Goal: Information Seeking & Learning: Learn about a topic

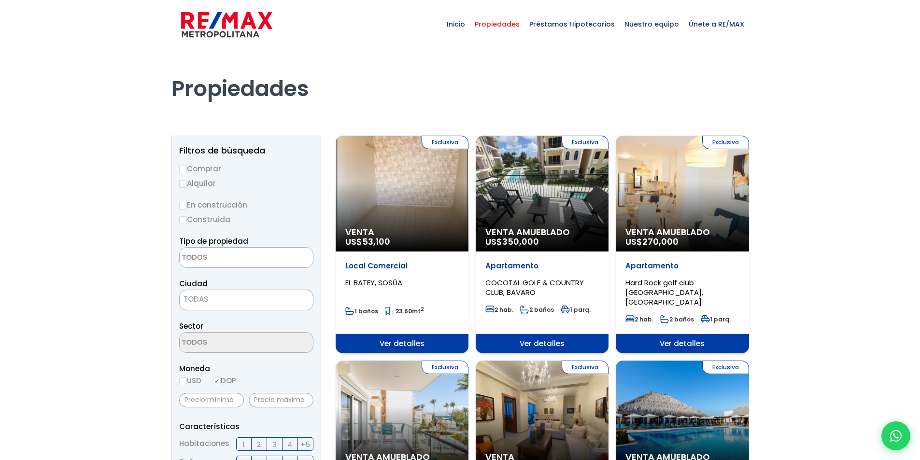
select select
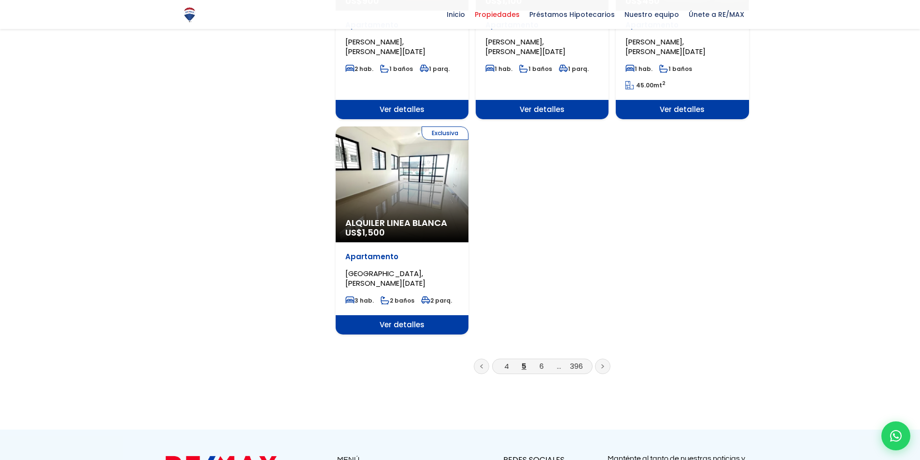
scroll to position [1159, 0]
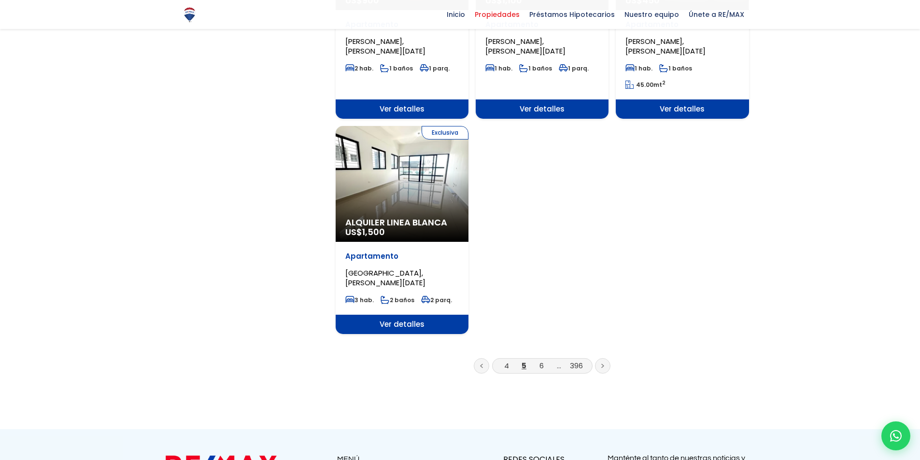
click at [538, 360] on li "6" at bounding box center [540, 366] width 15 height 12
click at [543, 361] on link "6" at bounding box center [541, 366] width 4 height 10
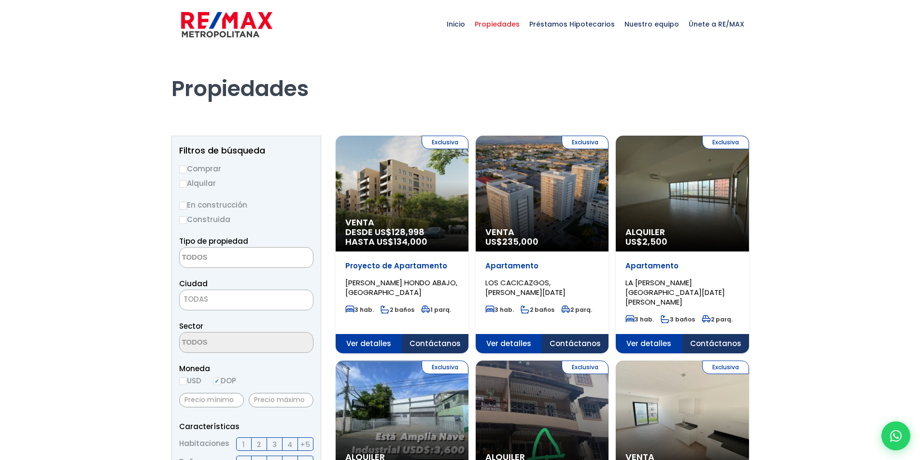
select select
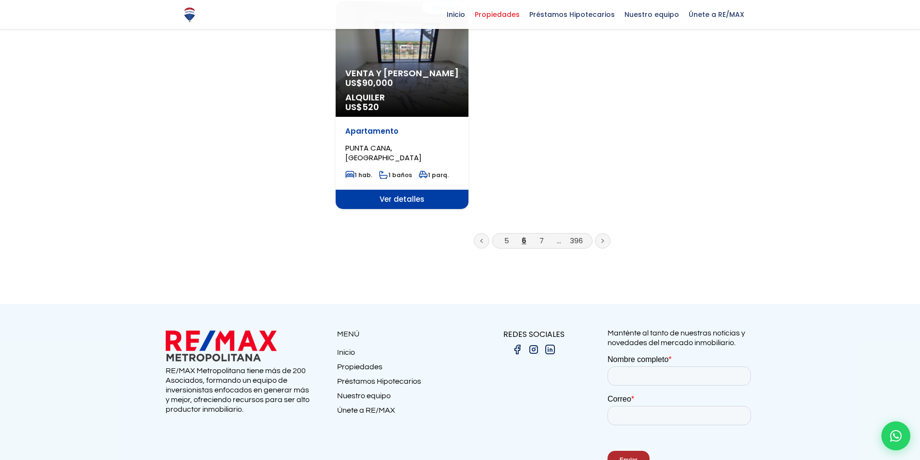
scroll to position [1255, 0]
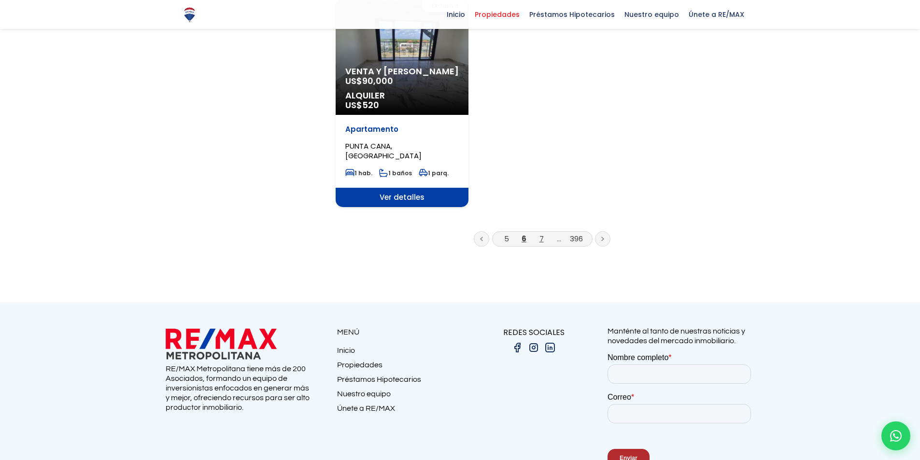
click at [539, 234] on link "7" at bounding box center [541, 239] width 4 height 10
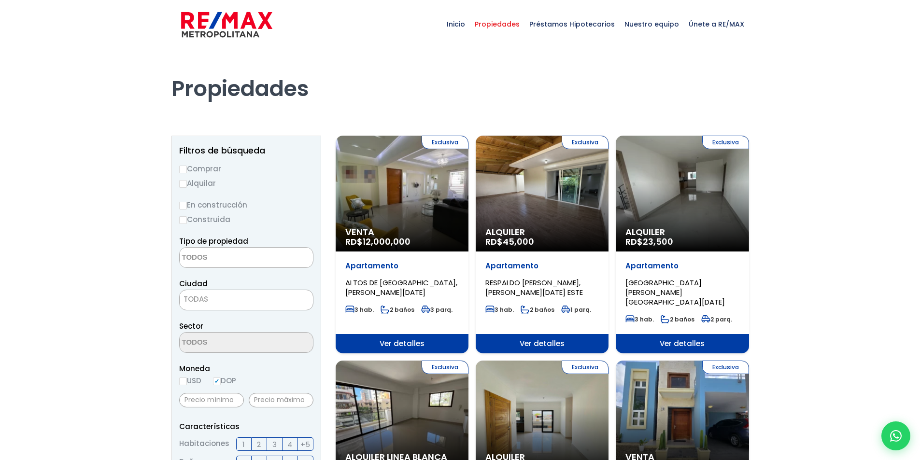
select select
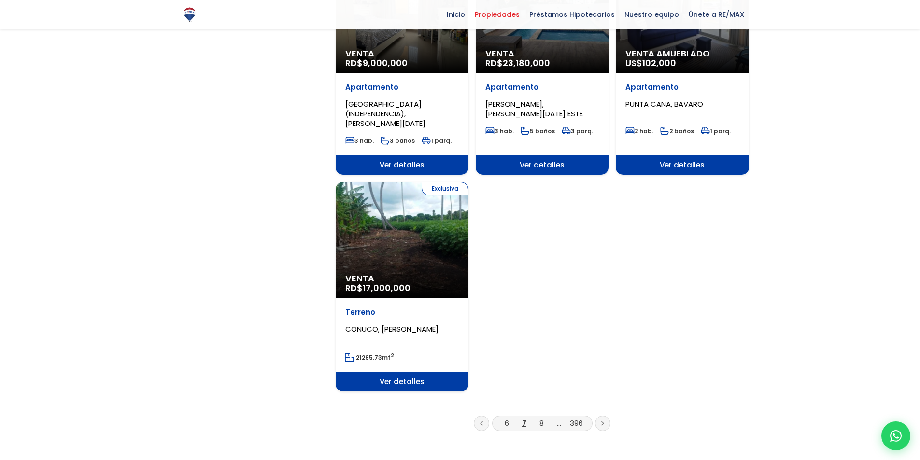
scroll to position [1110, 0]
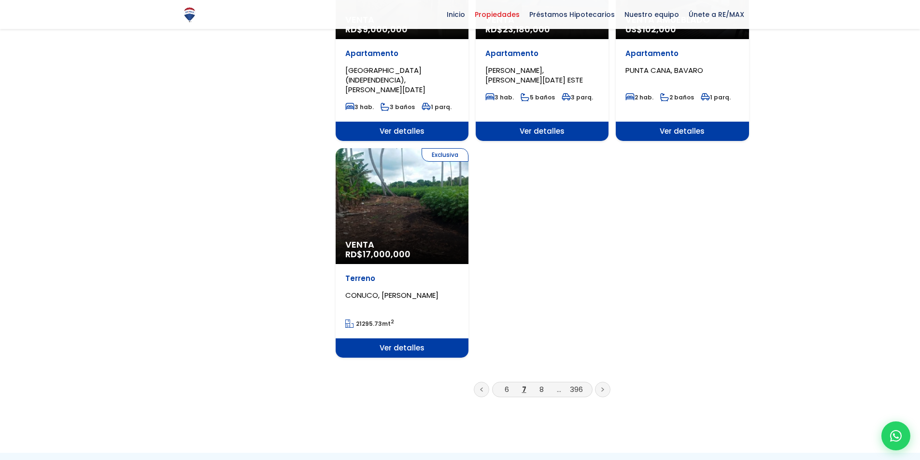
click at [544, 383] on li "8" at bounding box center [540, 389] width 15 height 12
click at [541, 384] on link "8" at bounding box center [541, 389] width 4 height 10
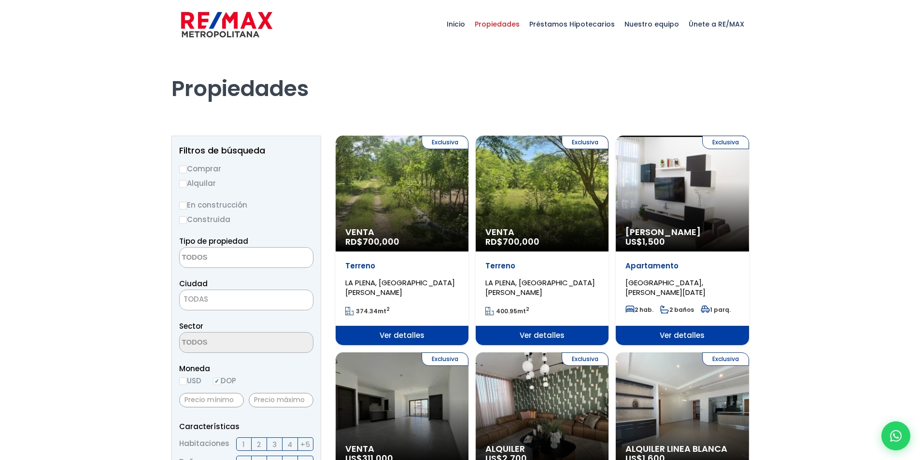
select select
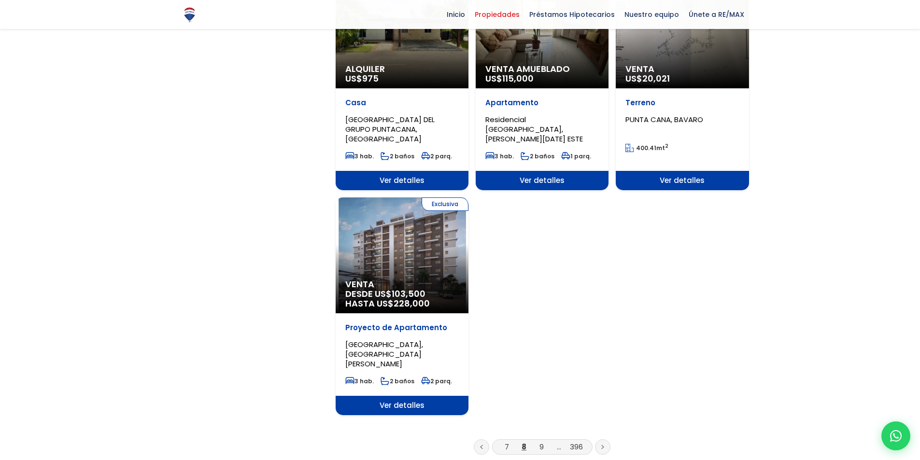
scroll to position [1062, 0]
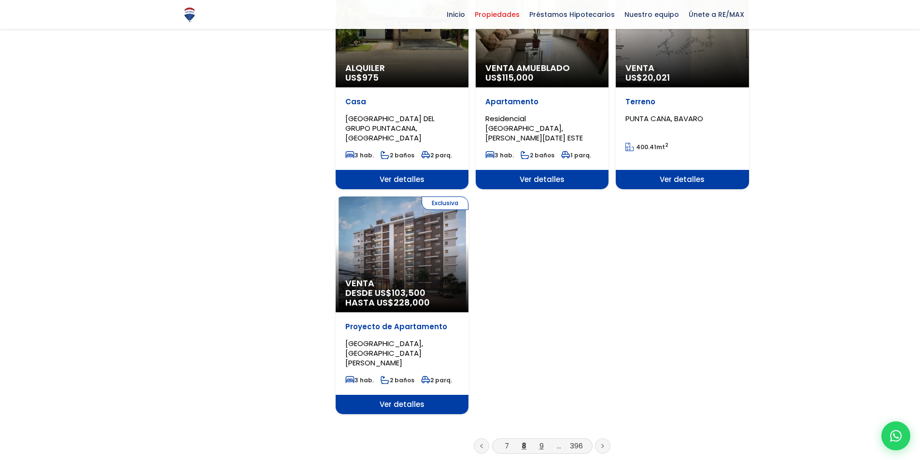
click at [543, 441] on link "9" at bounding box center [541, 446] width 4 height 10
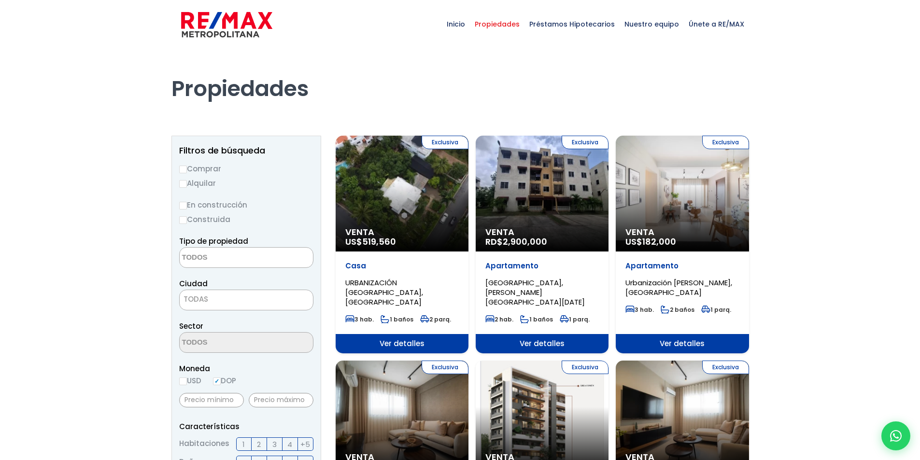
select select
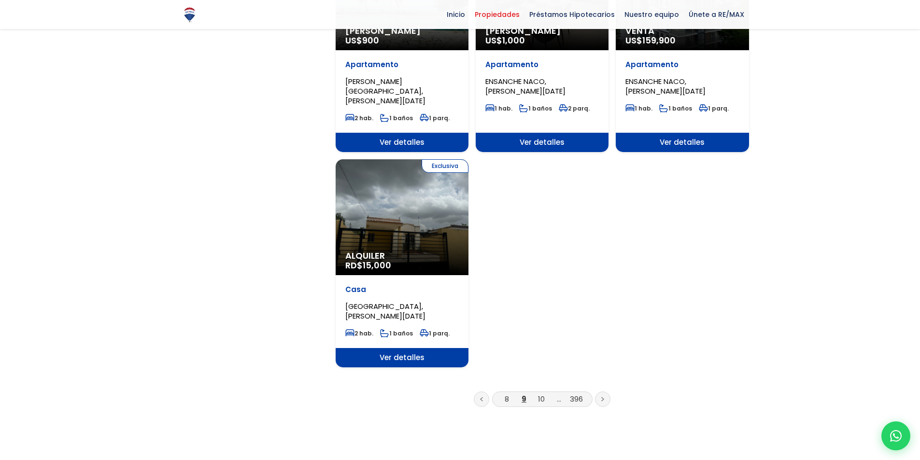
scroll to position [1110, 0]
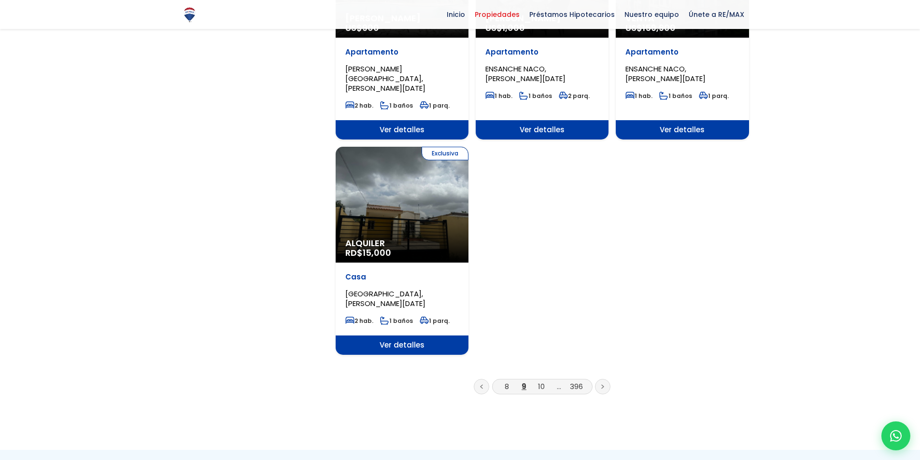
click at [407, 207] on div "Exclusiva Alquiler RD$ 15,000" at bounding box center [401, 205] width 133 height 116
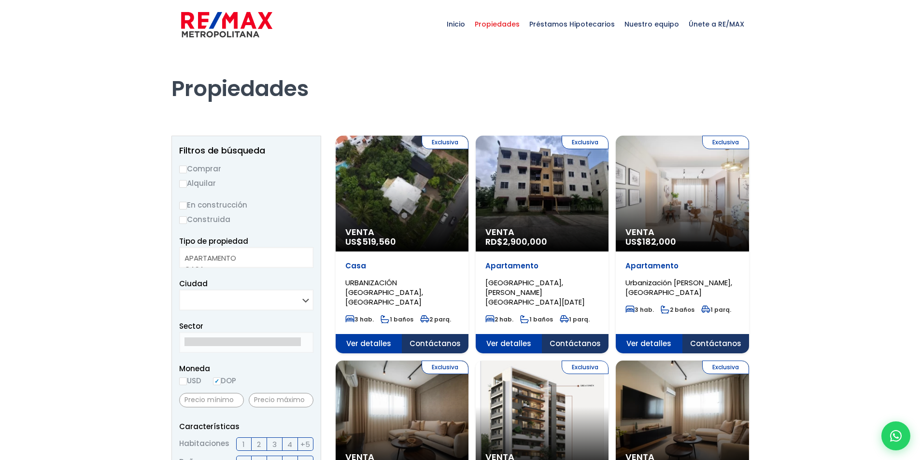
select select
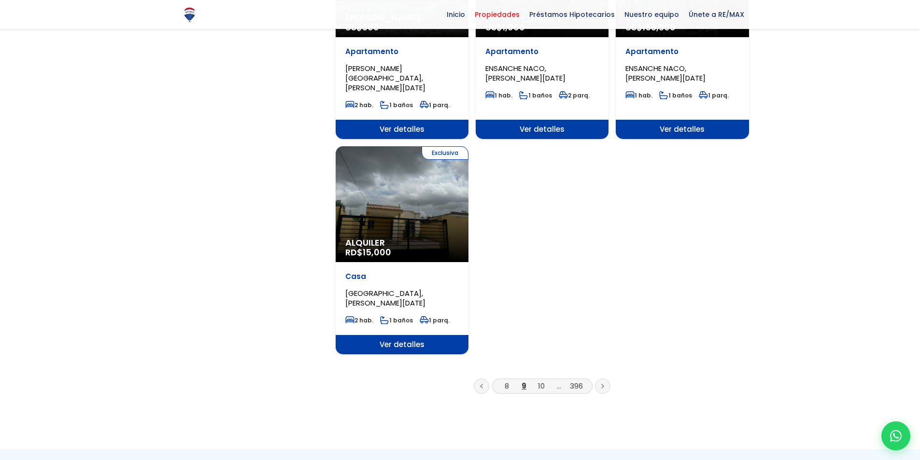
scroll to position [1110, 0]
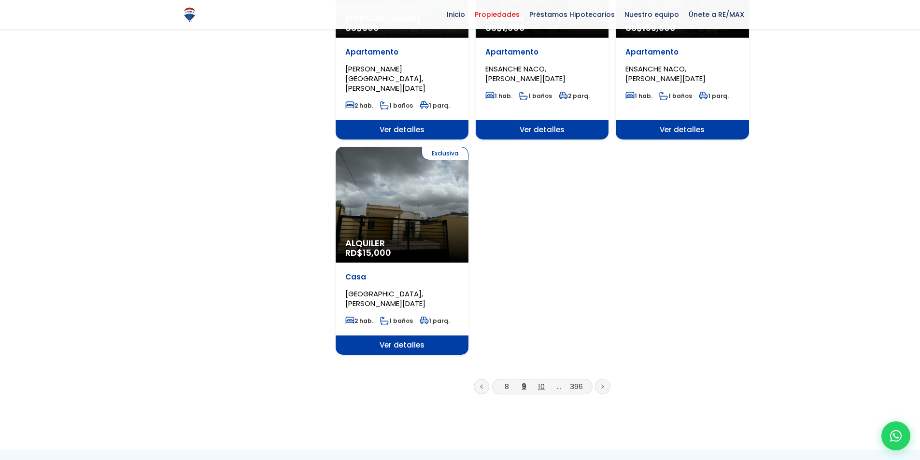
click at [540, 381] on link "10" at bounding box center [541, 386] width 7 height 10
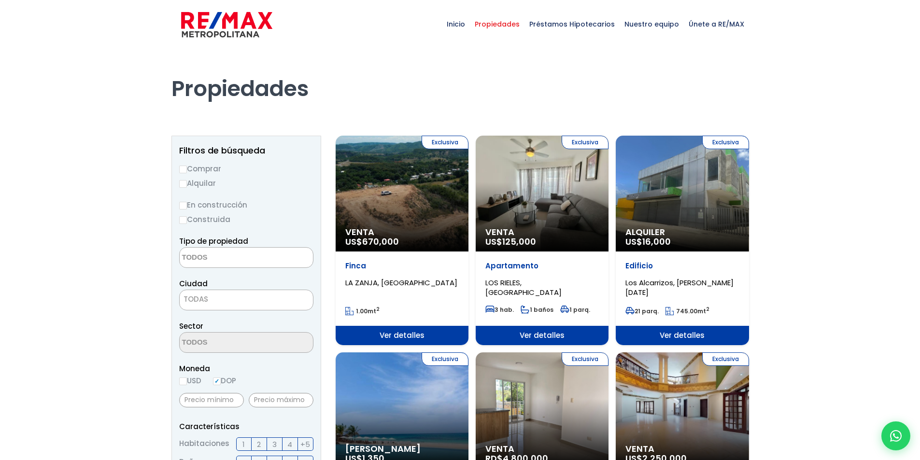
select select
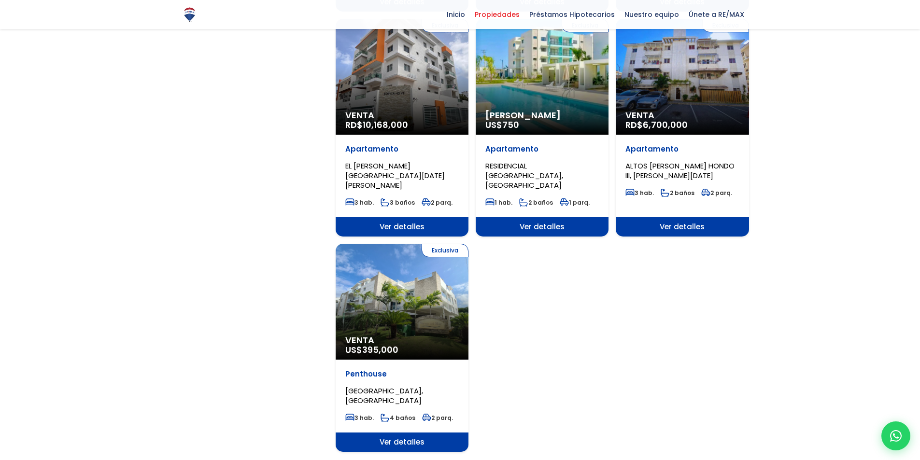
scroll to position [1062, 0]
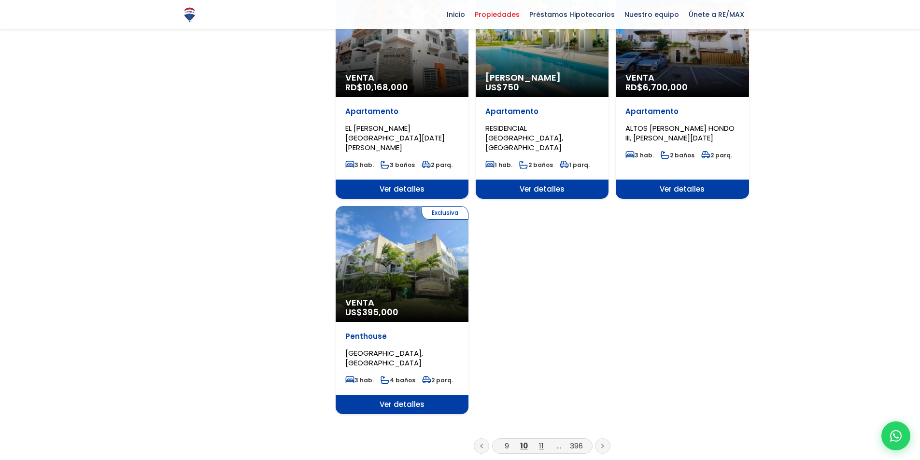
click at [542, 441] on link "11" at bounding box center [541, 446] width 5 height 10
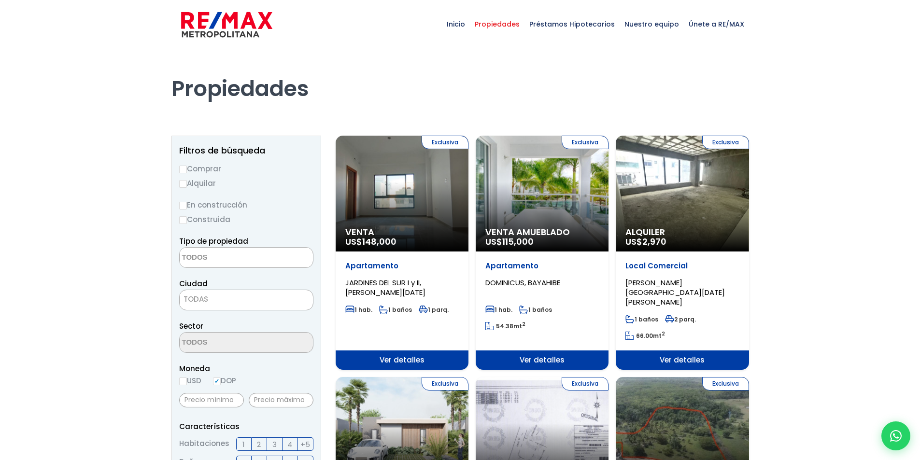
select select
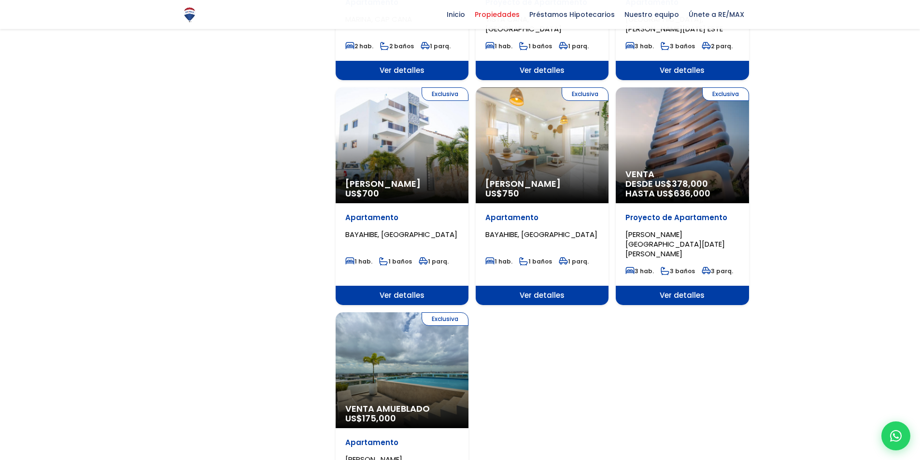
scroll to position [1110, 0]
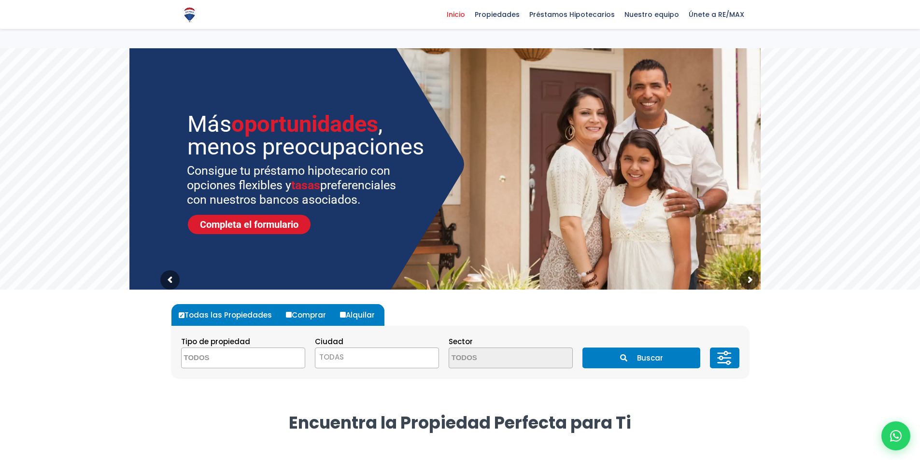
select select
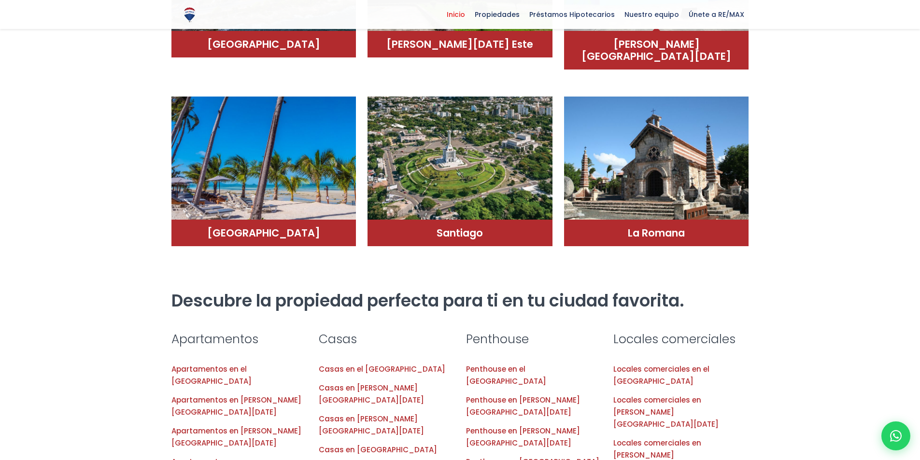
scroll to position [772, 0]
